Goal: Task Accomplishment & Management: Use online tool/utility

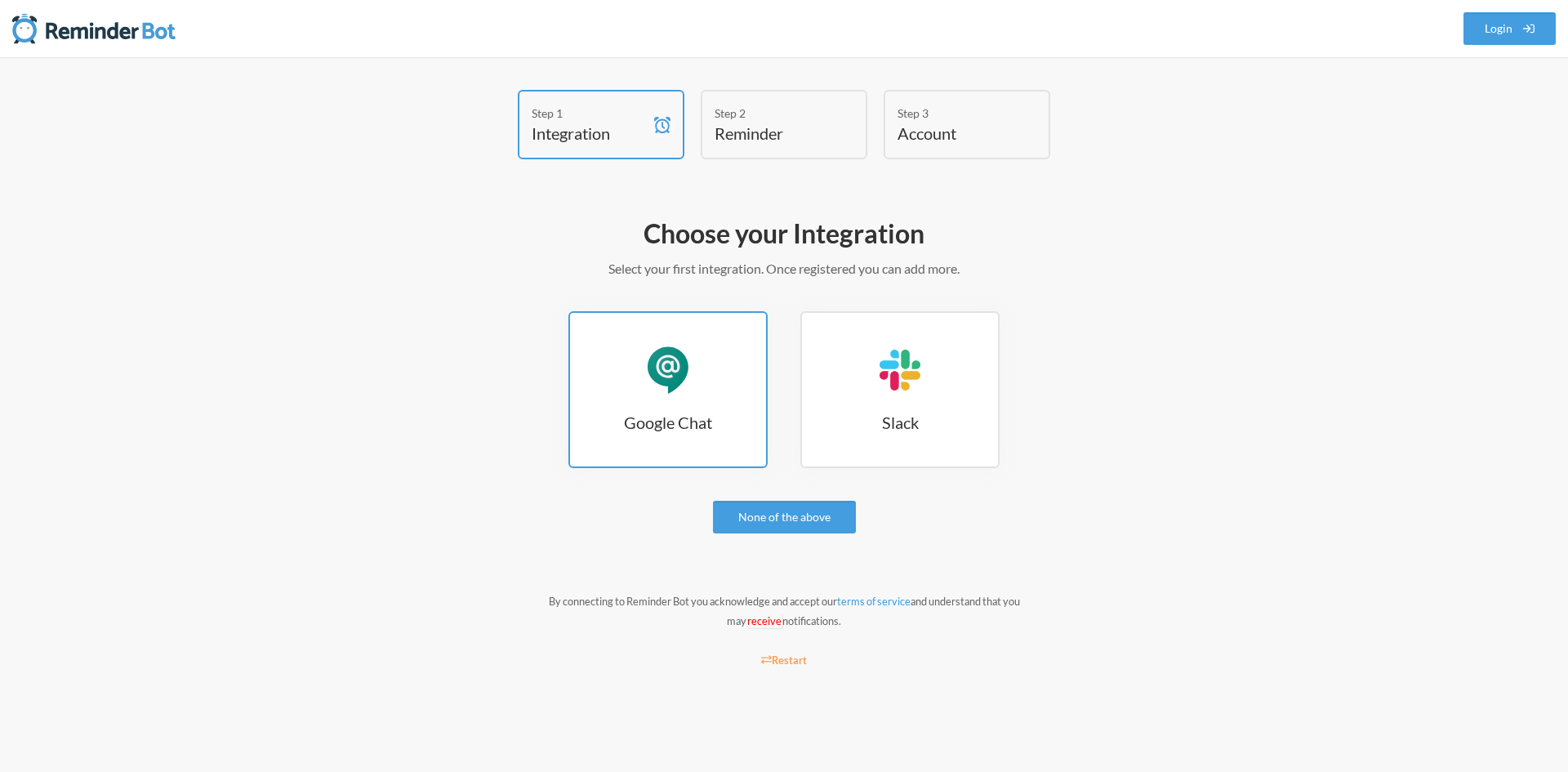
click at [693, 393] on link "Google Chat Google Chat" at bounding box center [668, 390] width 199 height 157
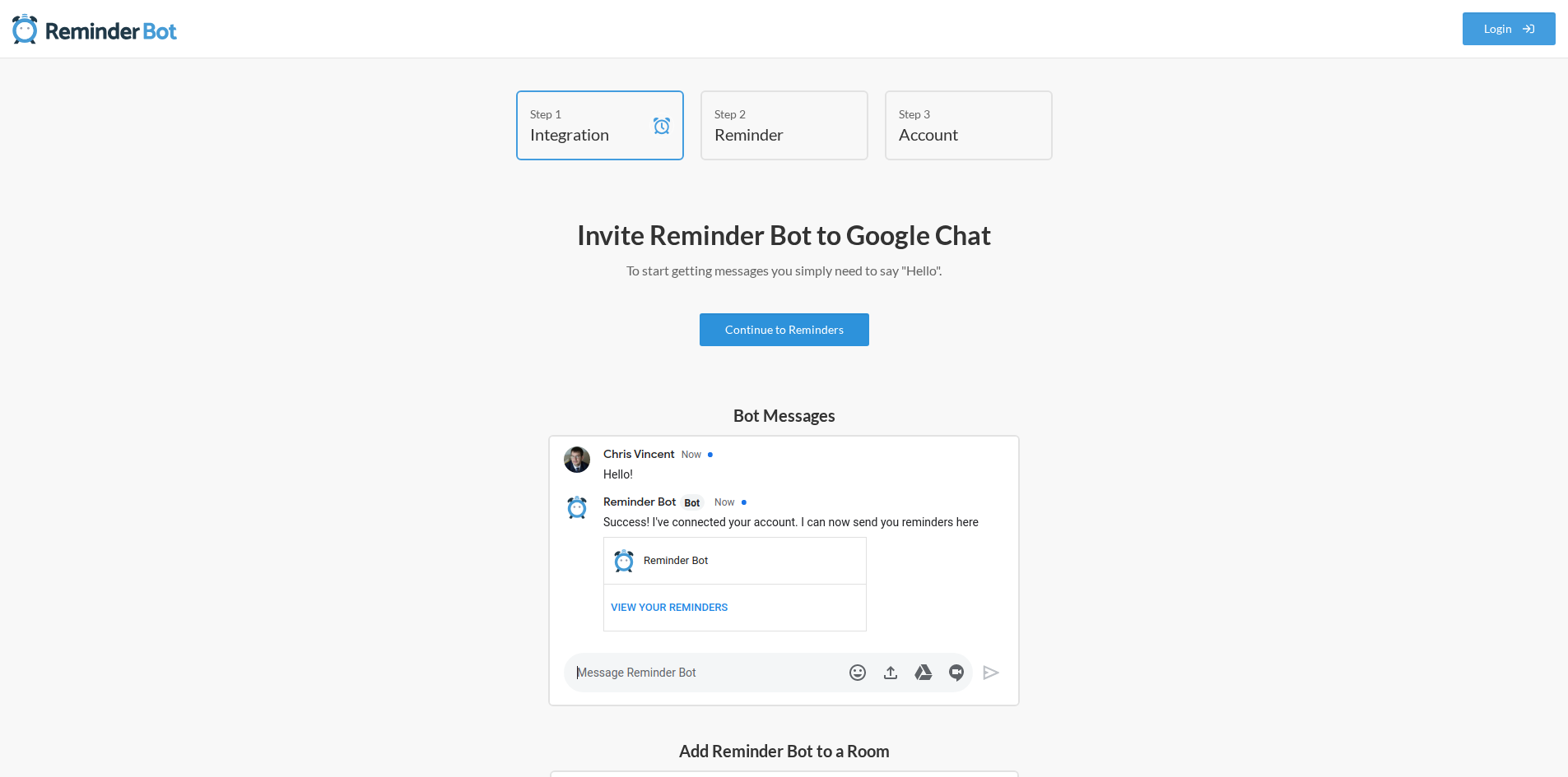
click at [748, 331] on link "Continue to Reminders" at bounding box center [784, 330] width 170 height 33
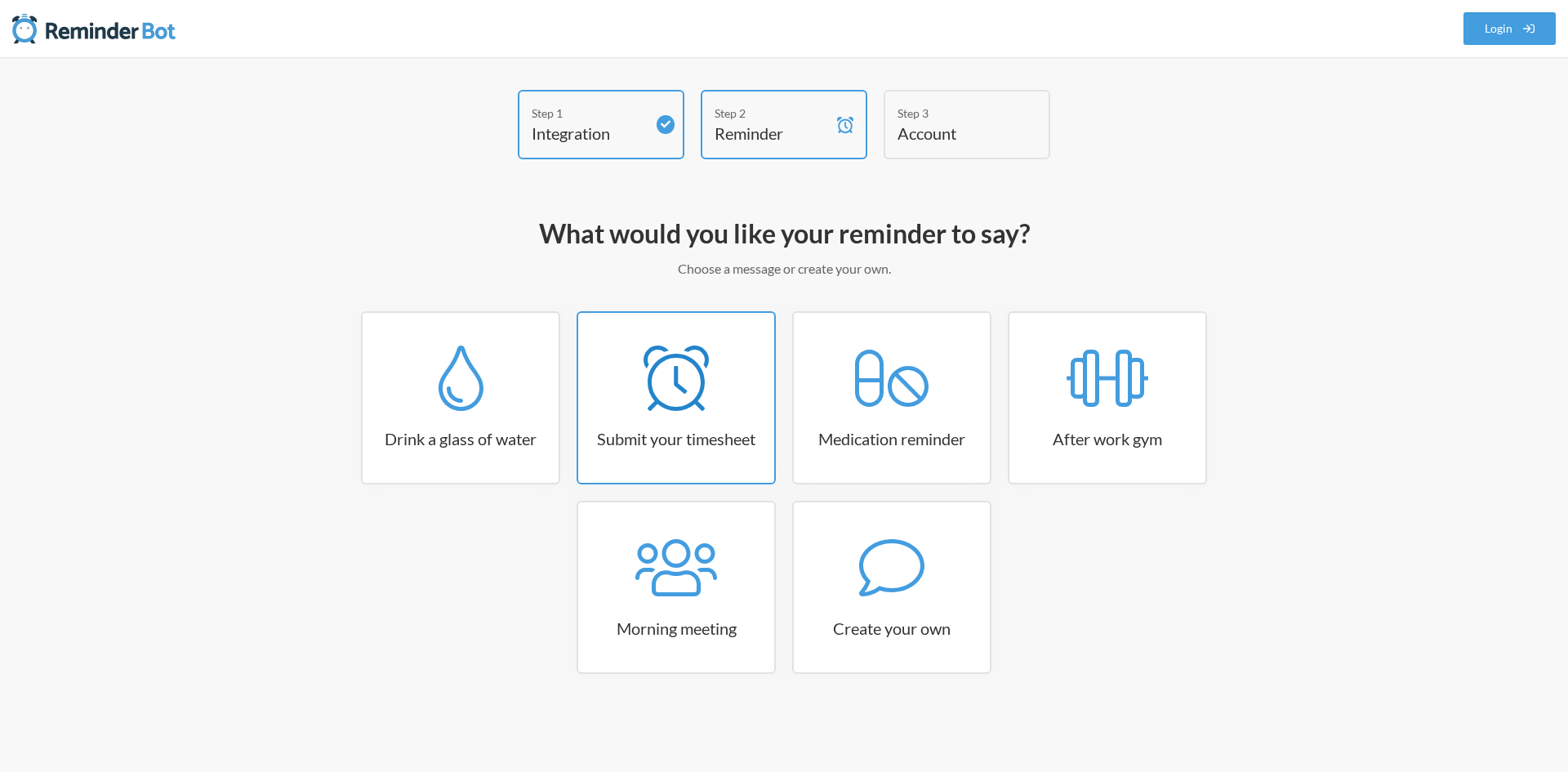
click at [691, 418] on link "Submit your timesheet" at bounding box center [677, 398] width 199 height 173
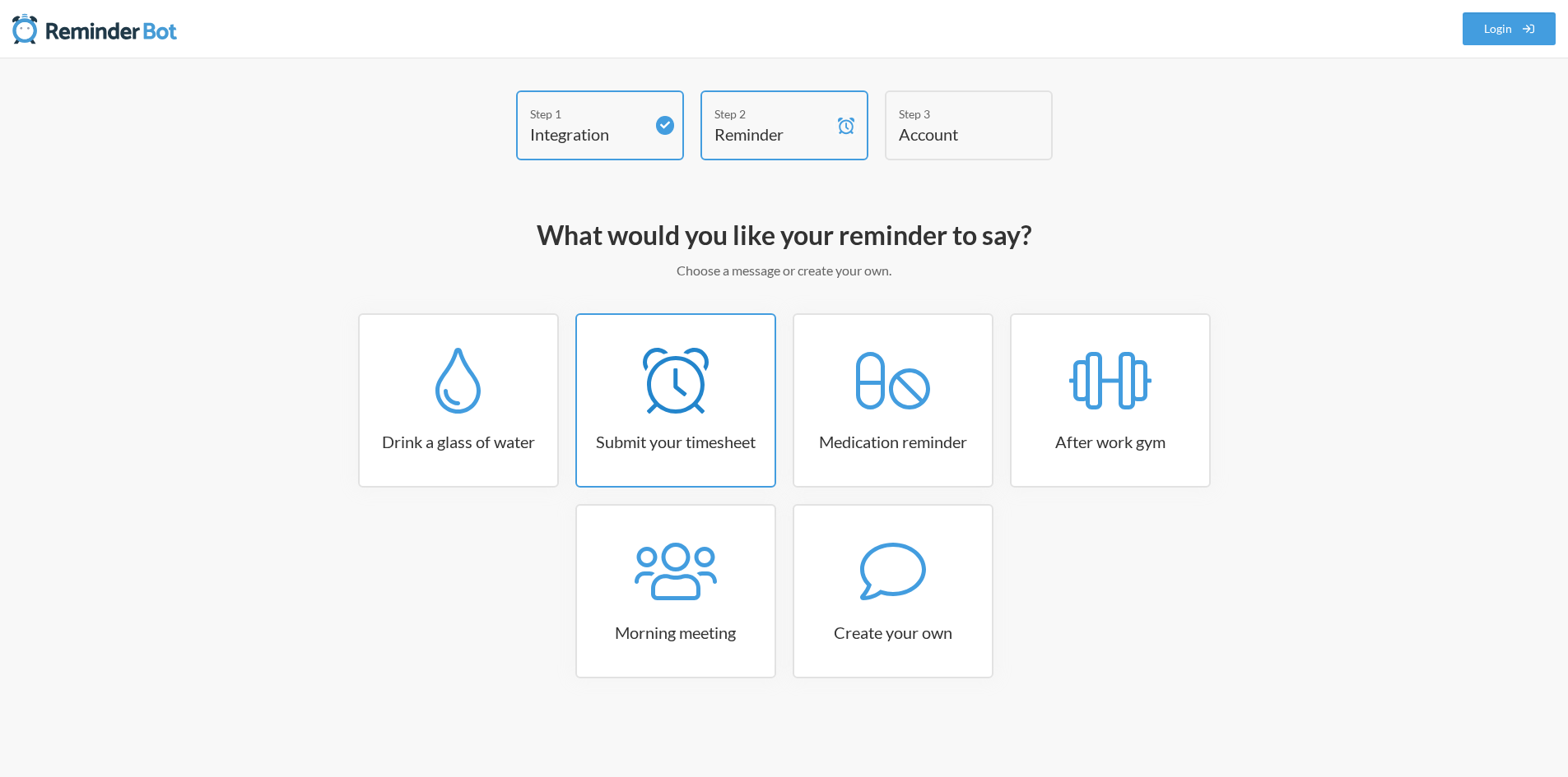
select select "15:30:00"
select select "true"
select select "16:30:00"
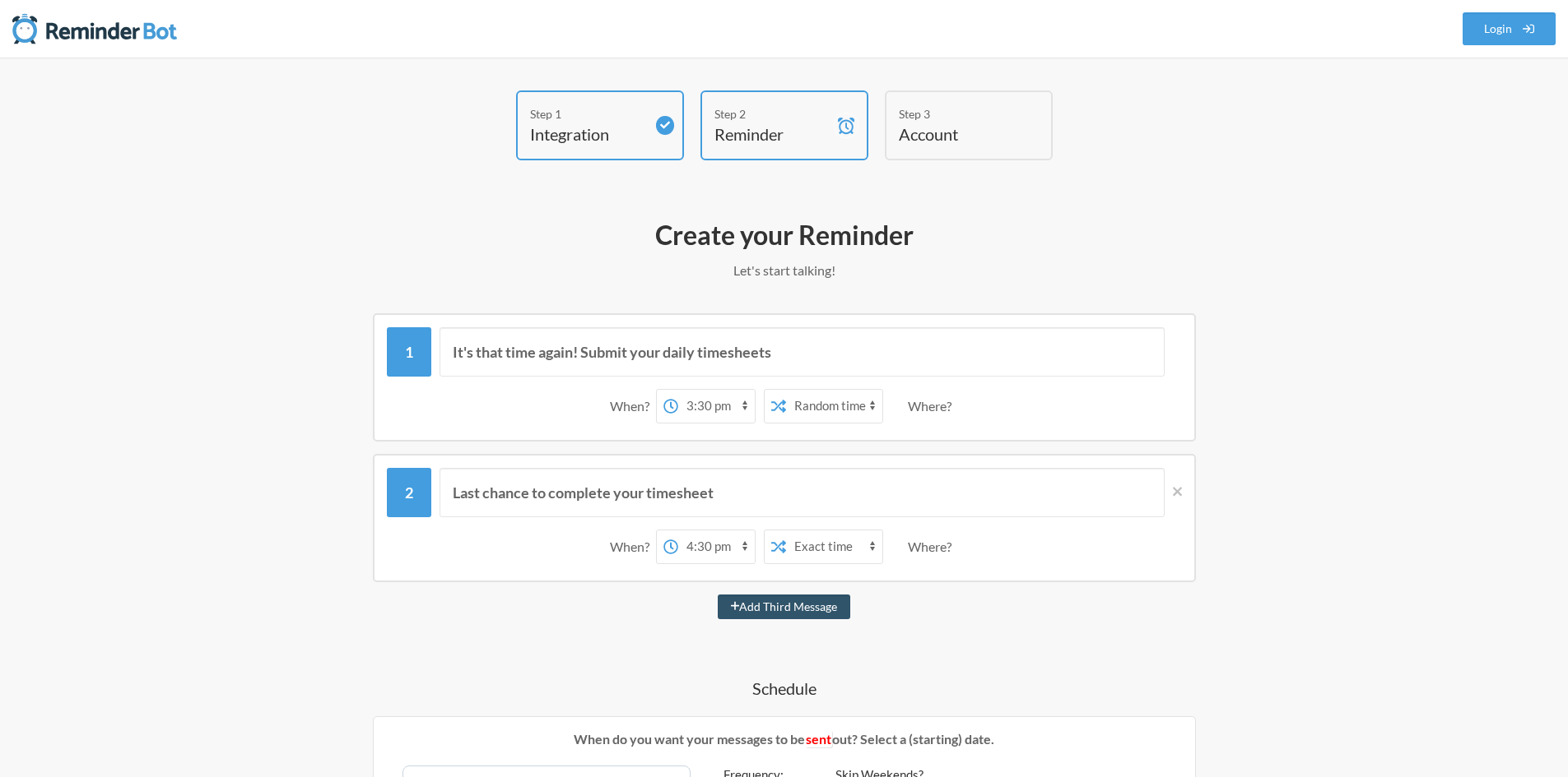
click at [716, 408] on select "12:00 am 12:15 am 12:30 am 12:45 am 1:00 am 1:15 am 1:30 am 1:45 am 2:00 am 2:1…" at bounding box center [716, 406] width 77 height 33
select select "18:30:00"
click at [678, 390] on select "12:00 am 12:15 am 12:30 am 12:45 am 1:00 am 1:15 am 1:30 am 1:45 am 2:00 am 2:1…" at bounding box center [716, 406] width 77 height 33
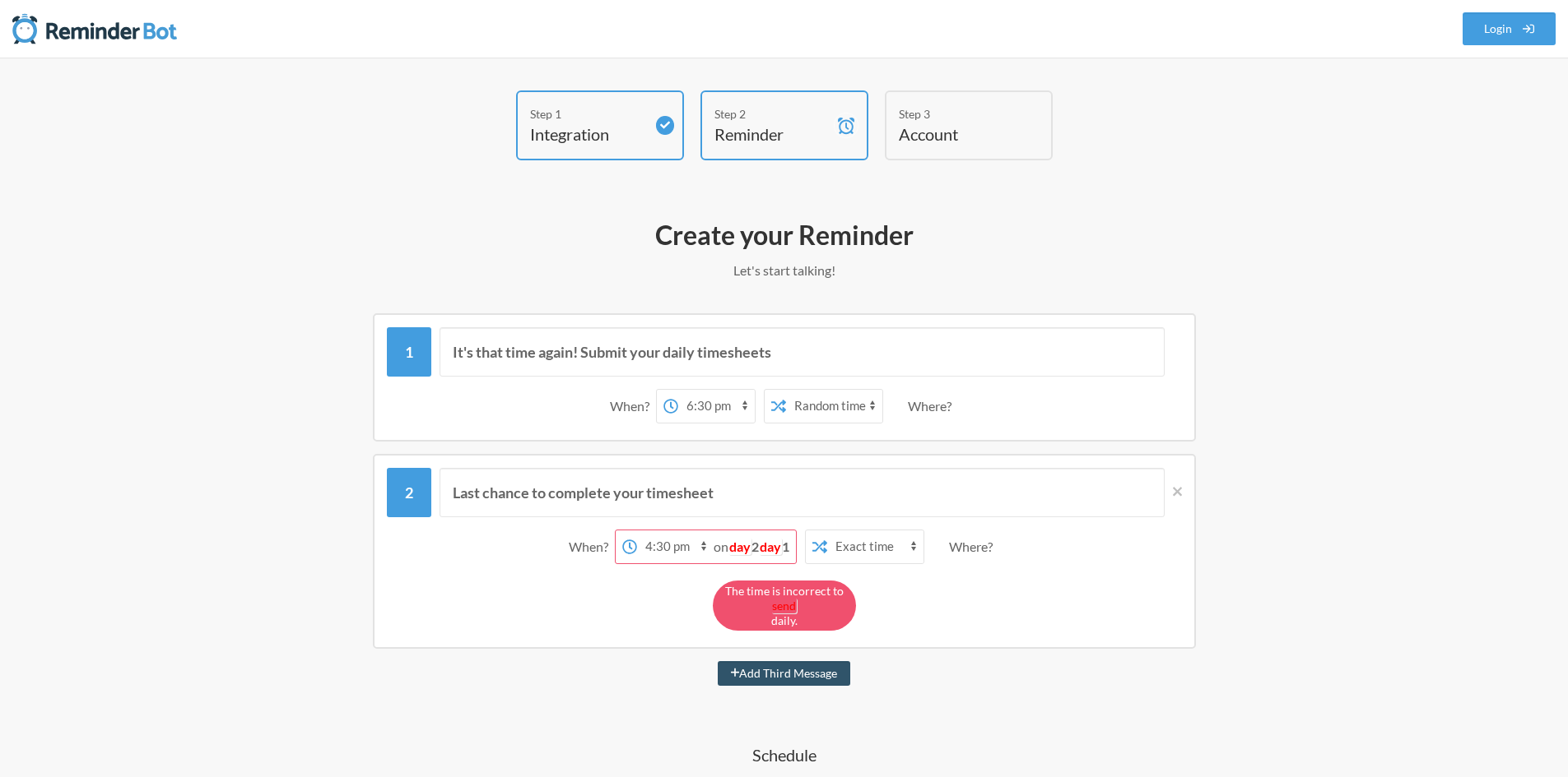
click at [660, 546] on select "12:00 am 12:15 am 12:30 am 12:45 am 1:00 am 1:15 am 1:30 am 1:45 am 2:00 am 2:1…" at bounding box center [675, 546] width 77 height 33
select select "18:45:00"
click at [677, 530] on select "12:00 am 12:15 am 12:30 am 12:45 am 1:00 am 1:15 am 1:30 am 1:45 am 2:00 am 2:1…" at bounding box center [675, 546] width 77 height 33
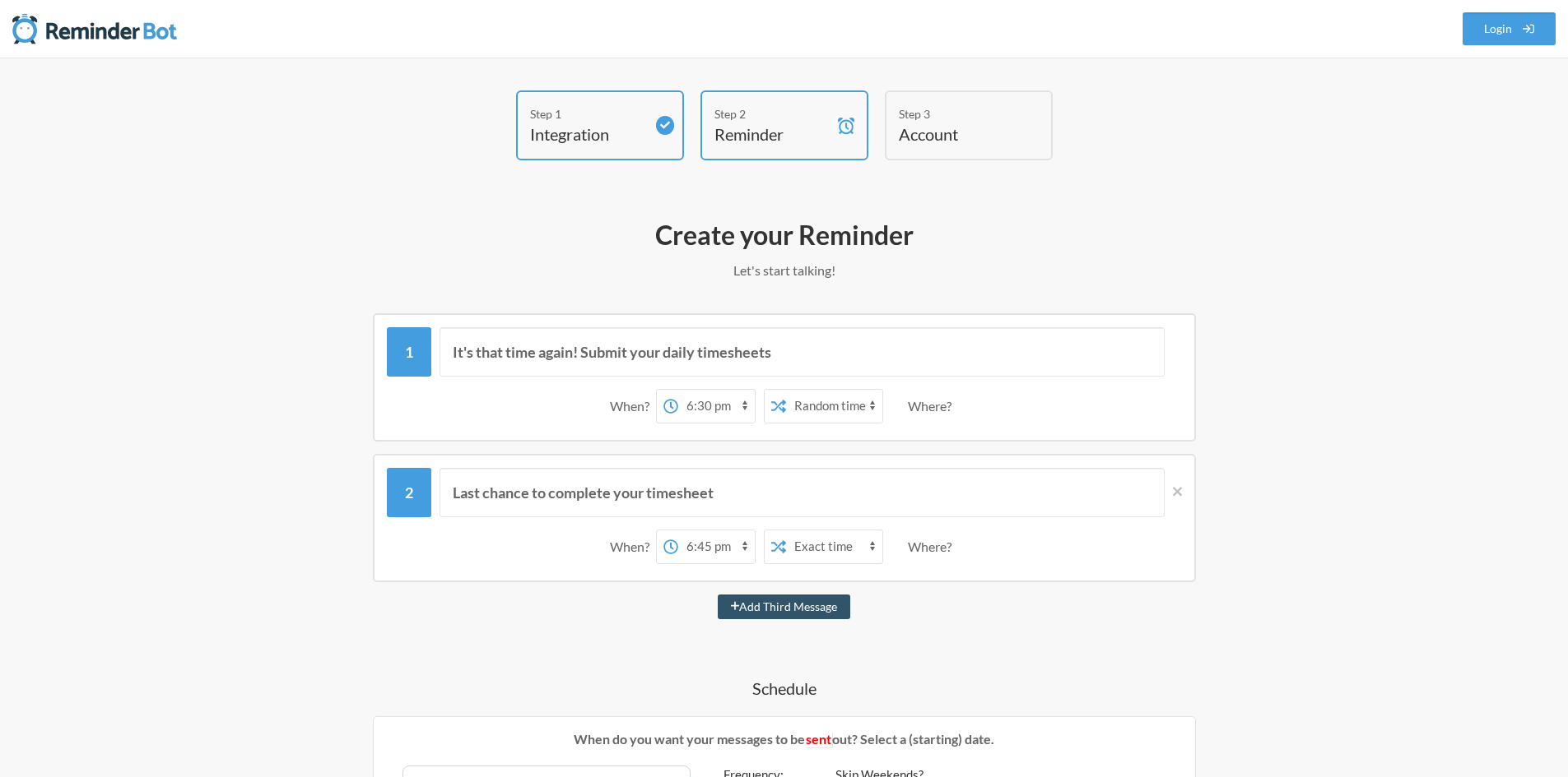
click at [805, 410] on select "Exact time Random time" at bounding box center [835, 406] width 97 height 33
select select "false"
click at [786, 390] on select "Exact time Random time" at bounding box center [835, 406] width 97 height 33
click at [920, 412] on div "Where?" at bounding box center [933, 406] width 50 height 35
click at [766, 612] on button "Add Third Message" at bounding box center [784, 607] width 133 height 25
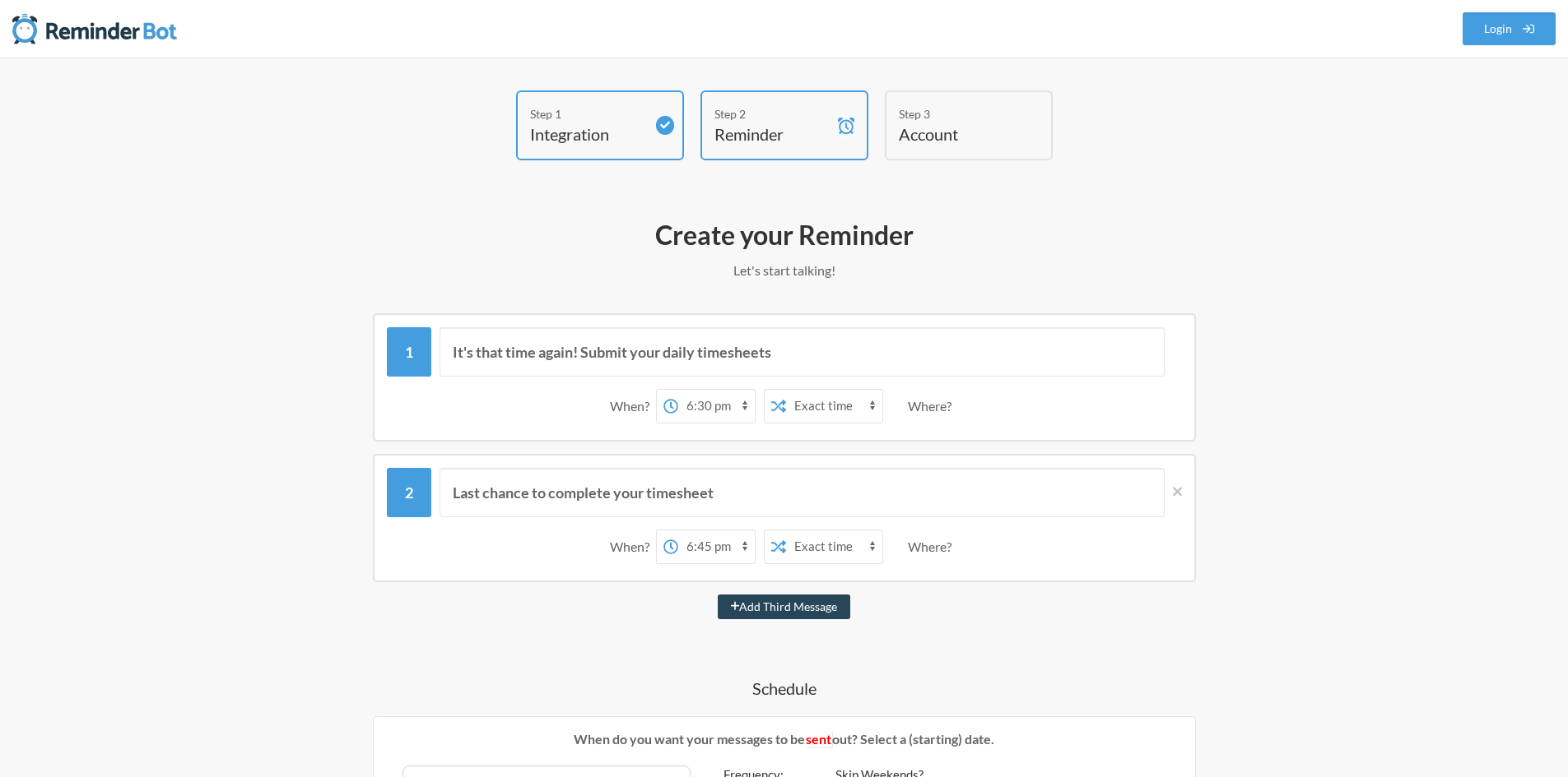
select select "19:45:00"
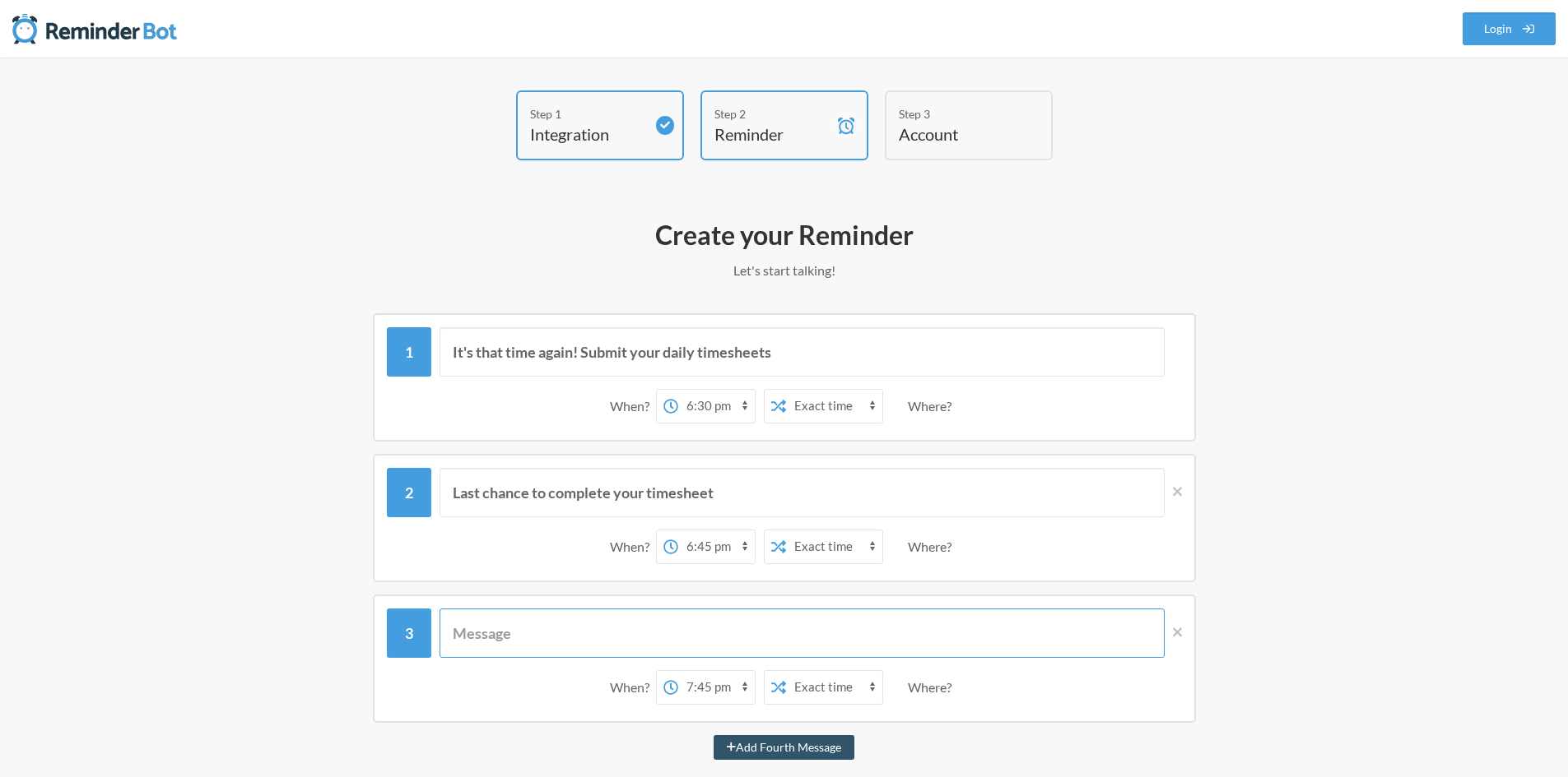
click at [657, 636] on input "text" at bounding box center [801, 633] width 725 height 49
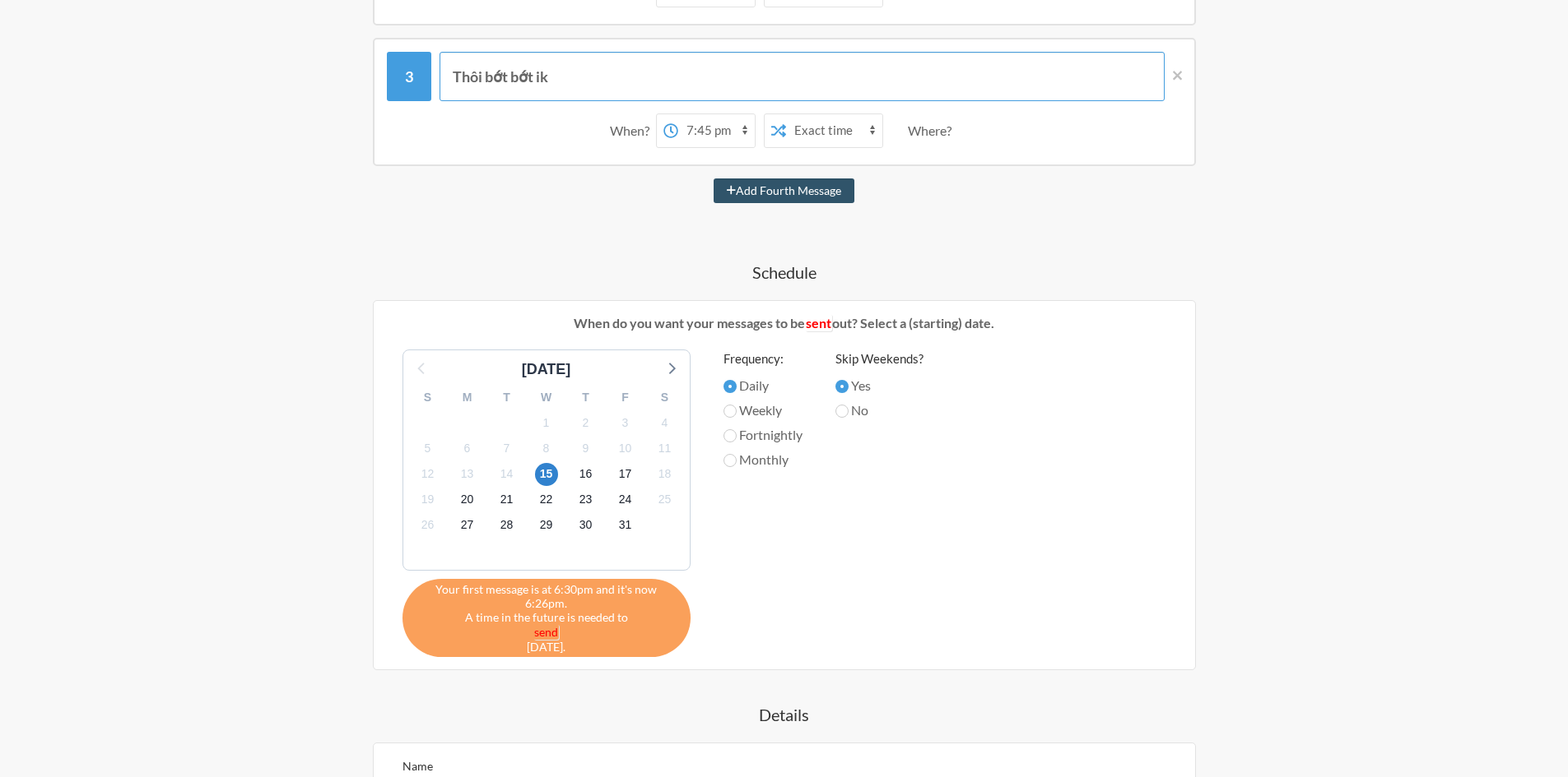
scroll to position [576, 0]
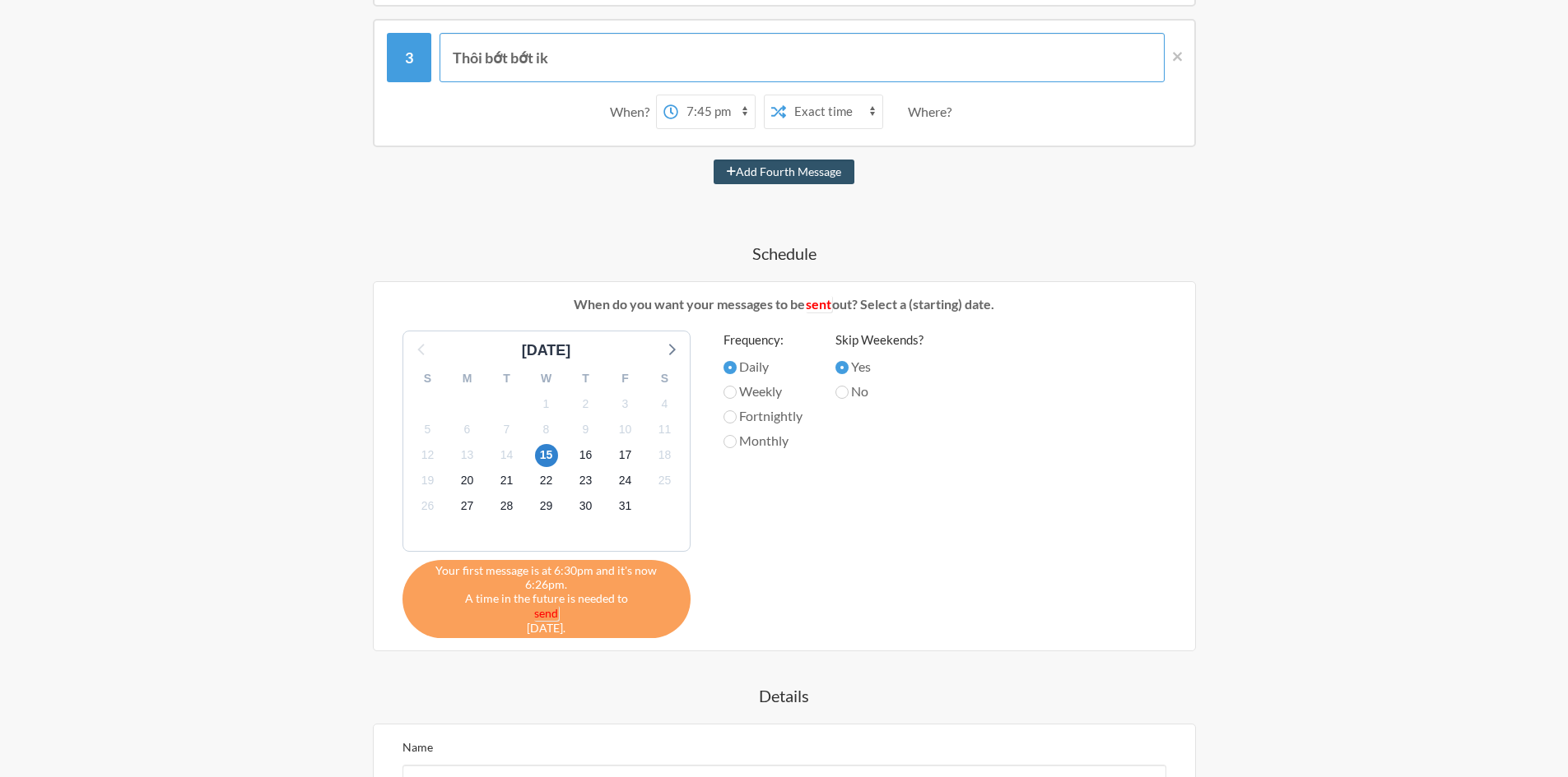
type input "Thôi bớt bớt ik"
click at [520, 456] on div "14" at bounding box center [507, 455] width 39 height 26
click at [493, 456] on div "14" at bounding box center [507, 455] width 39 height 26
click at [499, 456] on span "14" at bounding box center [507, 456] width 23 height 23
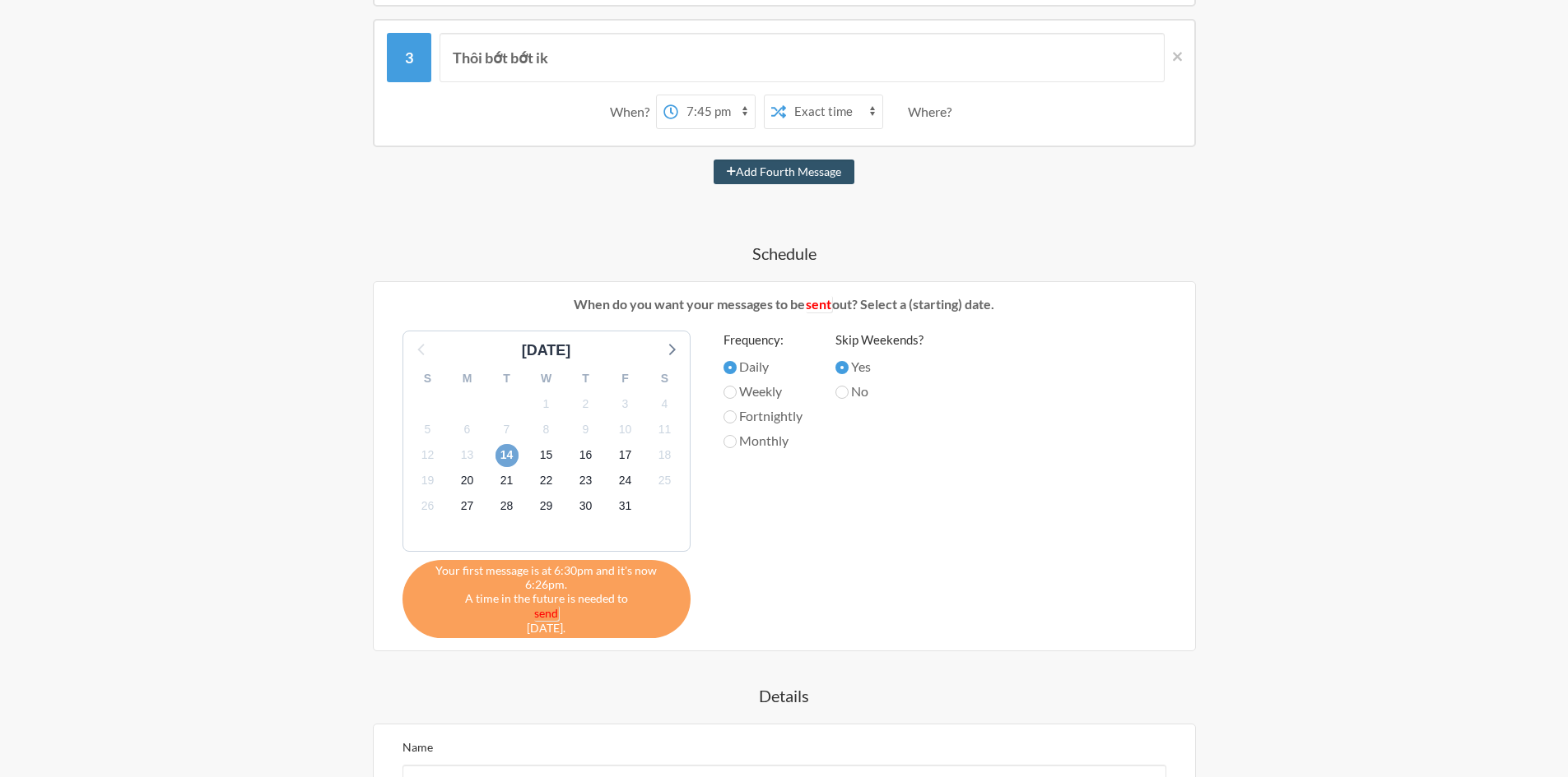
click at [507, 452] on span "14" at bounding box center [507, 456] width 23 height 23
click at [326, 528] on div "It's that time again! Submit your daily timesheets When? 12:00 am 12:15 am 12:3…" at bounding box center [784, 350] width 954 height 1224
click at [512, 460] on span "14" at bounding box center [507, 456] width 23 height 23
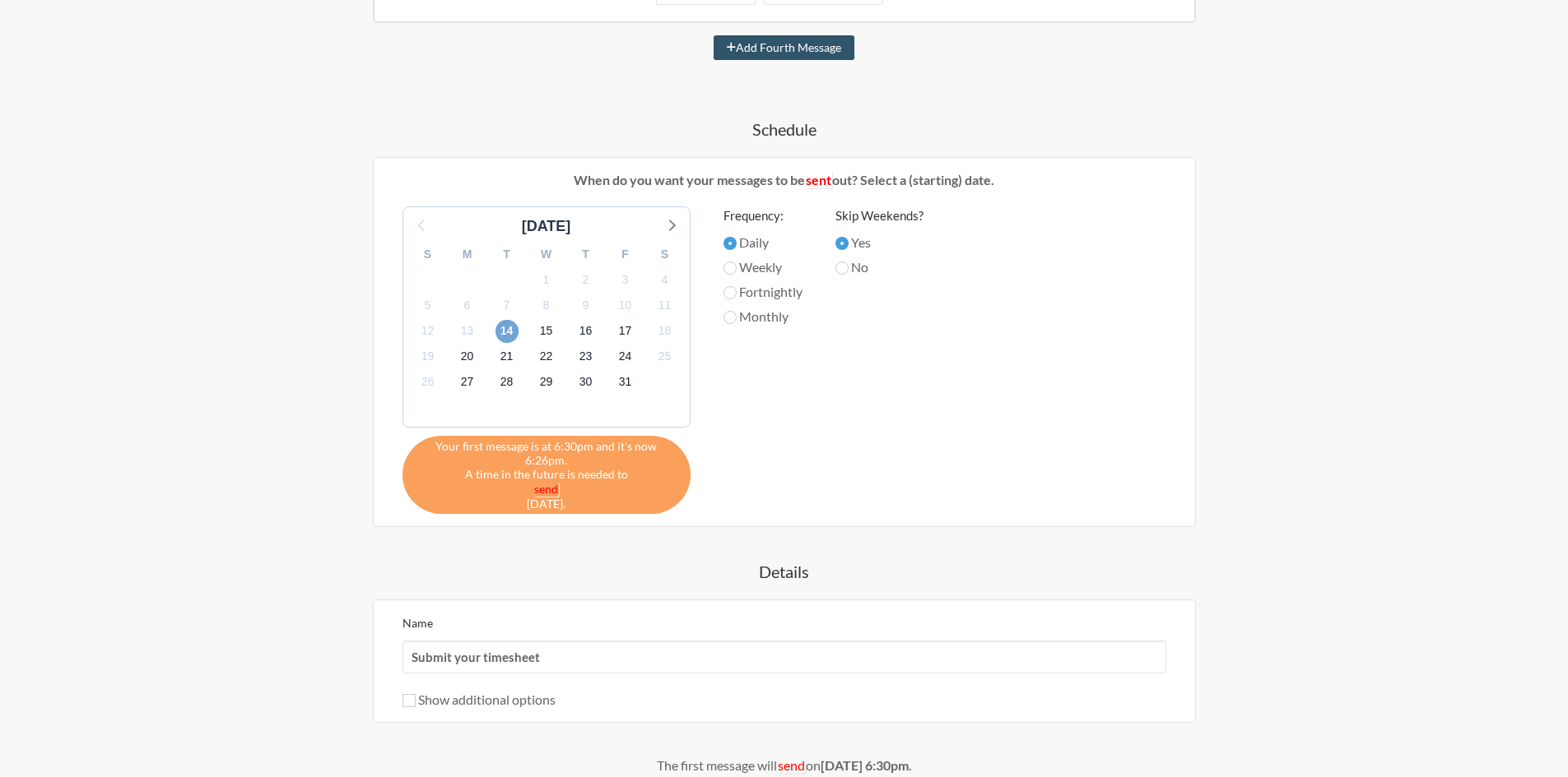
scroll to position [845, 0]
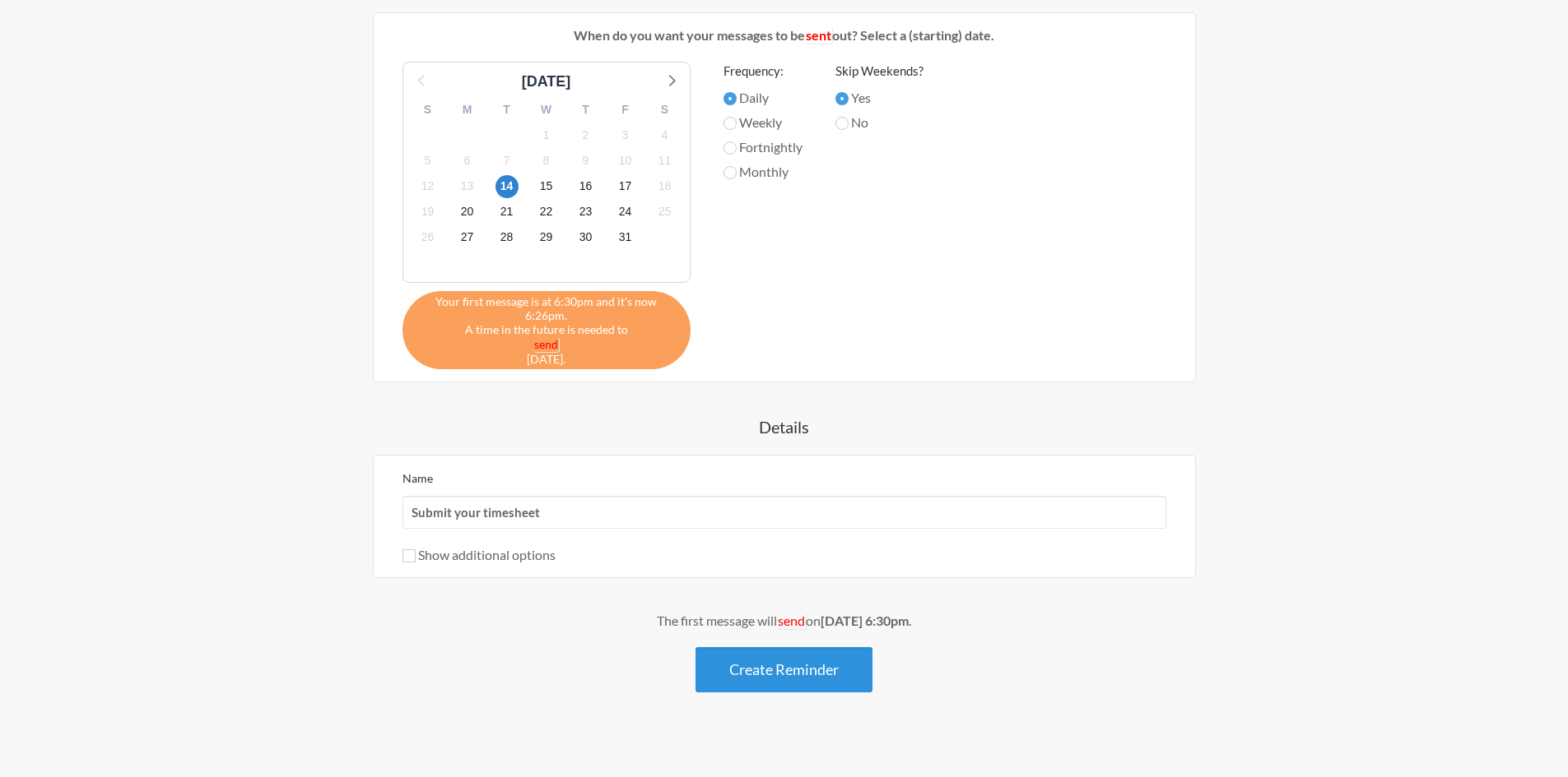
click at [767, 661] on button "Create Reminder" at bounding box center [784, 670] width 177 height 46
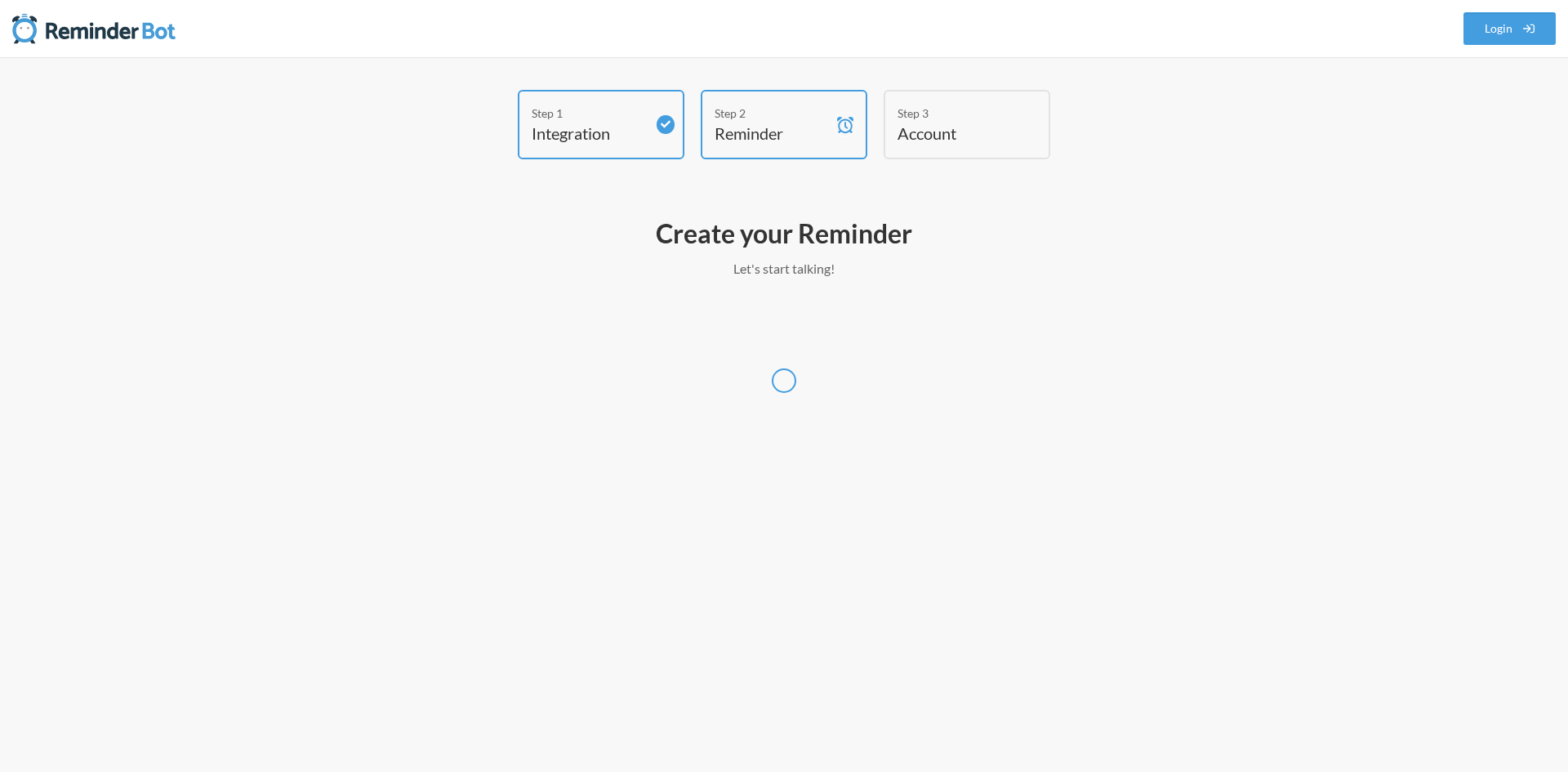
select select "Asia/Bangkok"
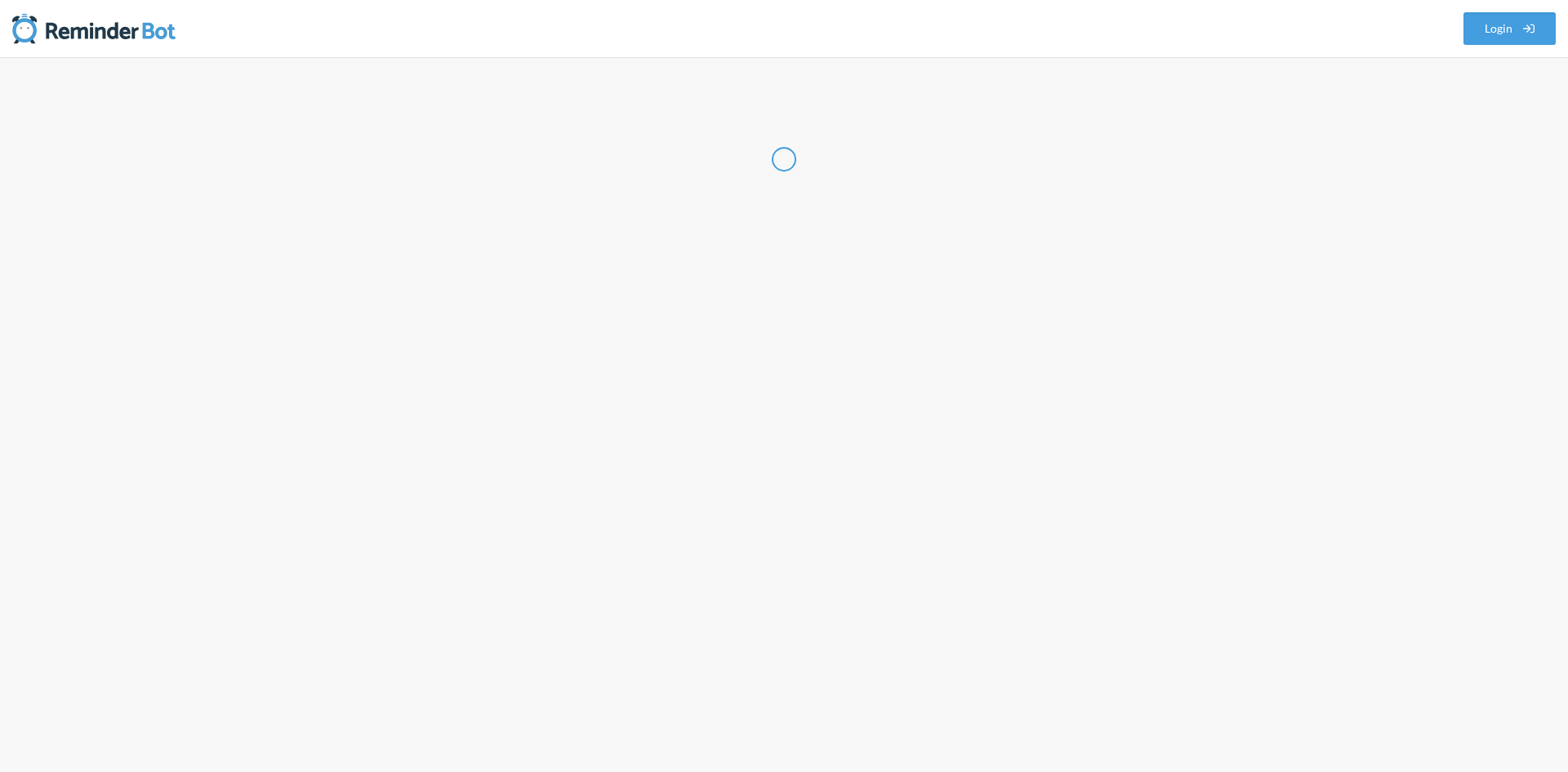
select select "US"
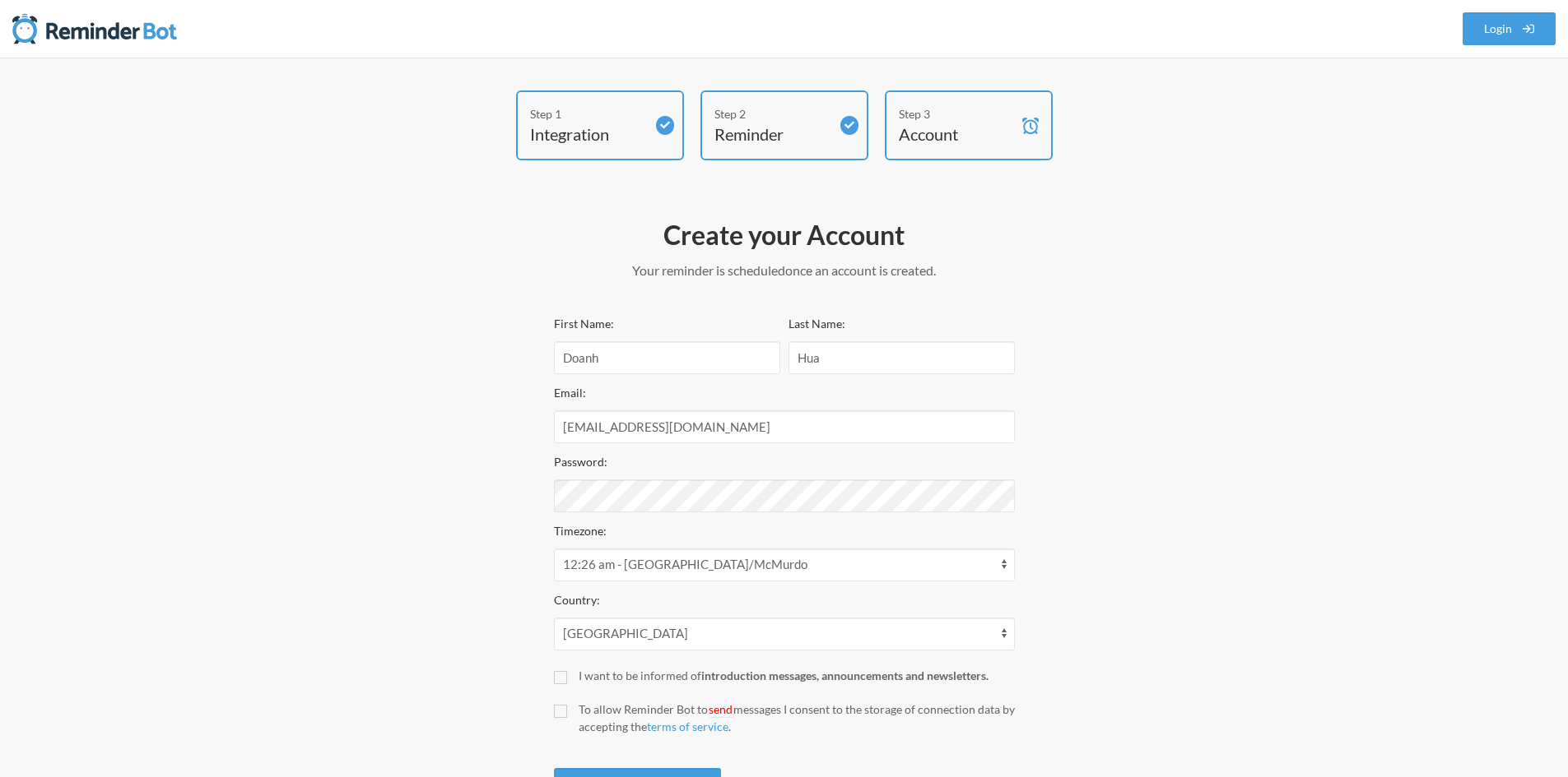
select select "18:30:00"
select select "18:45:00"
select select "19:45:00"
